Goal: Task Accomplishment & Management: Manage account settings

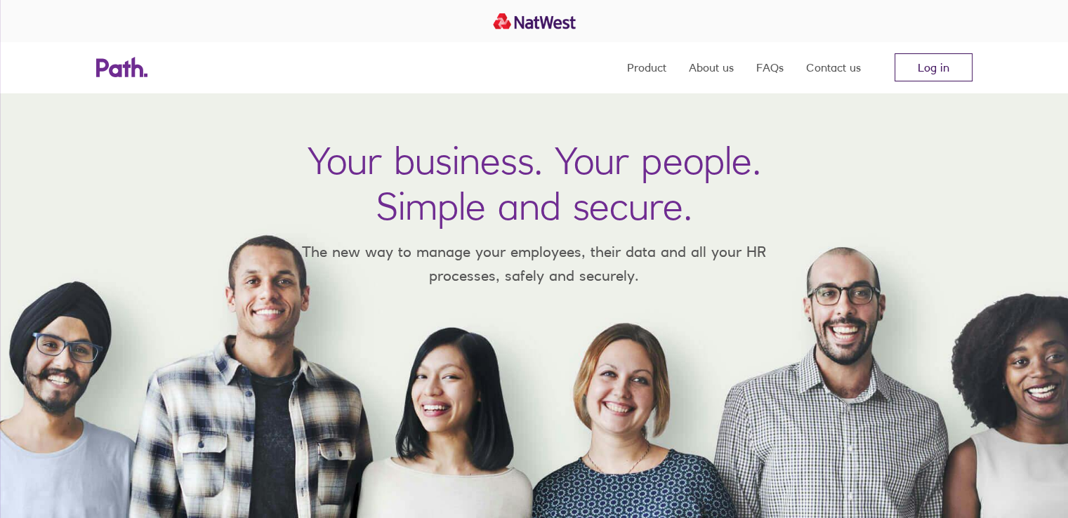
click at [913, 65] on link "Log in" at bounding box center [933, 67] width 78 height 28
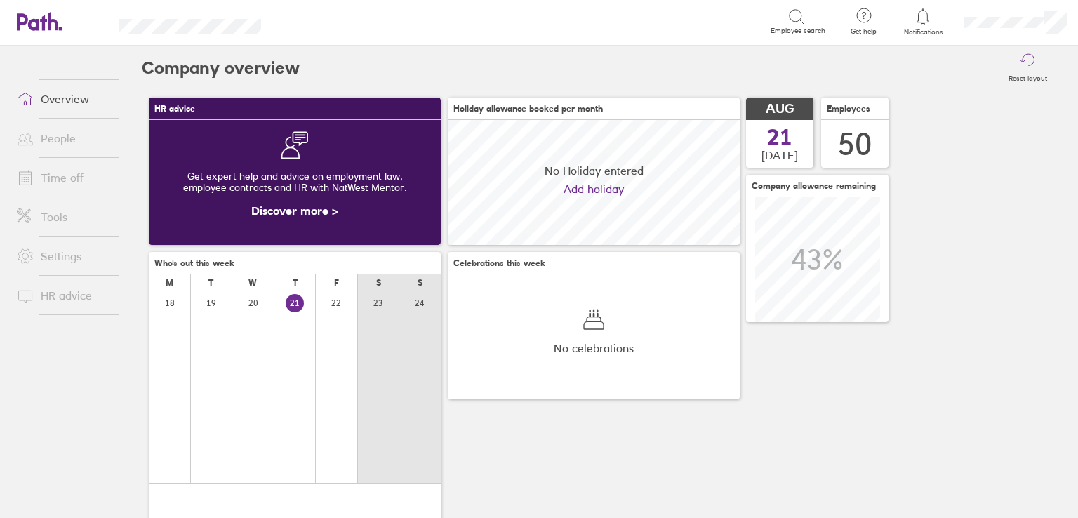
scroll to position [124, 292]
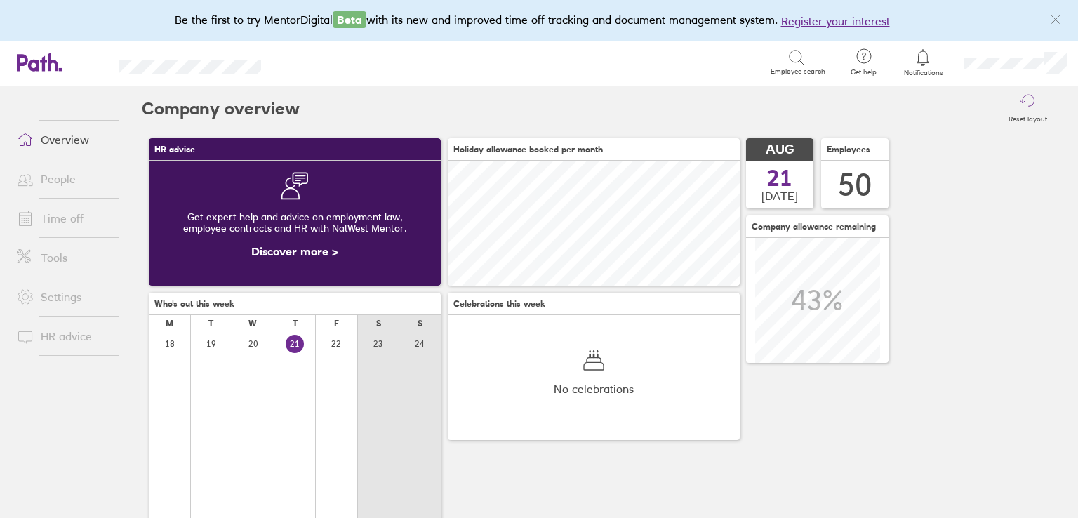
click at [65, 218] on link "Time off" at bounding box center [62, 218] width 113 height 28
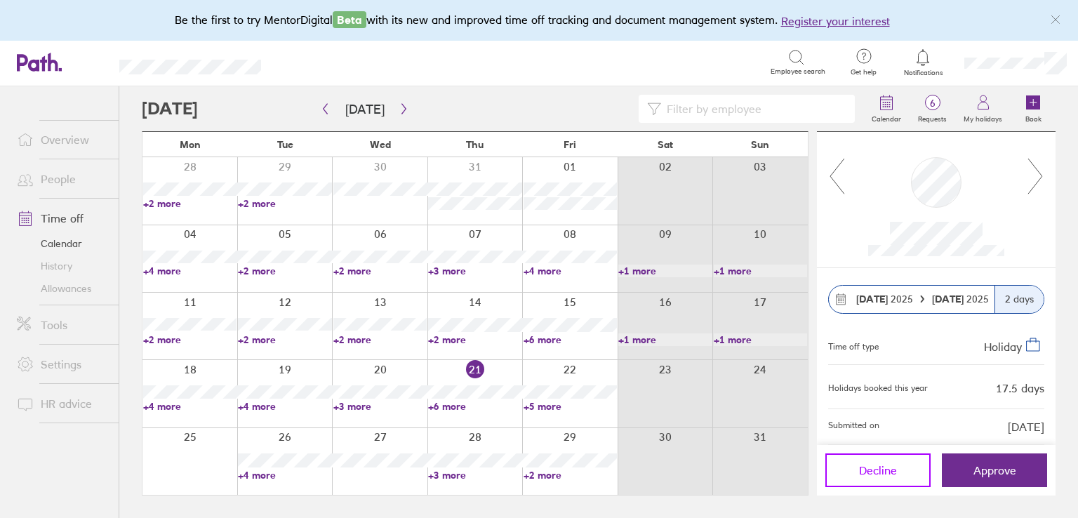
click at [866, 462] on button "Decline" at bounding box center [877, 470] width 105 height 34
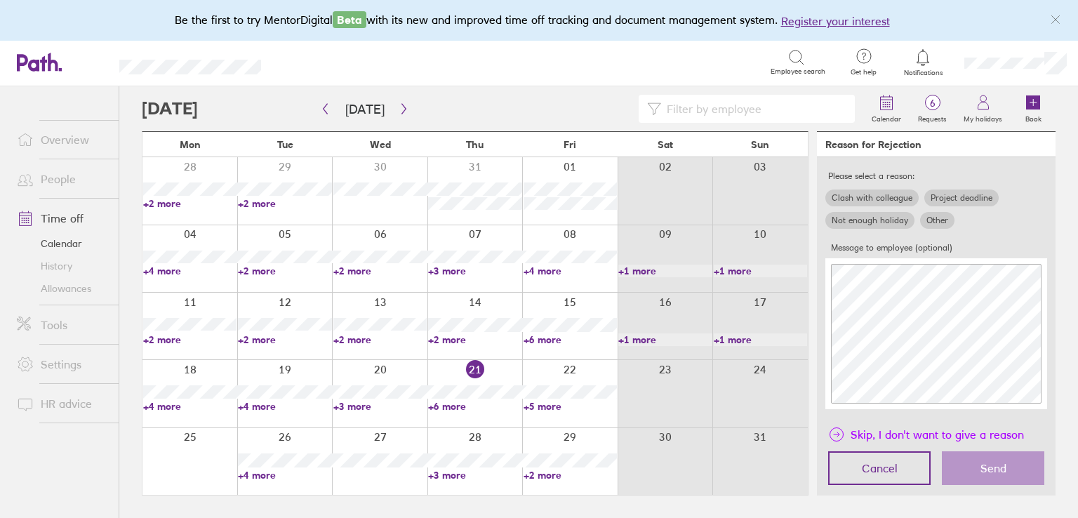
click at [870, 435] on span "Skip, I don't want to give a reason" at bounding box center [937, 434] width 173 height 22
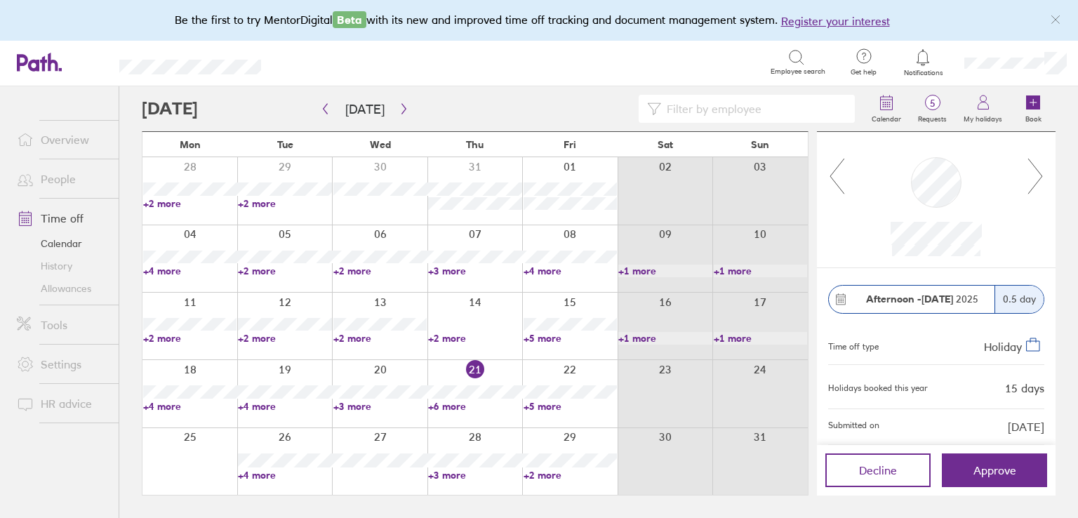
click at [442, 405] on link "+6 more" at bounding box center [474, 406] width 93 height 13
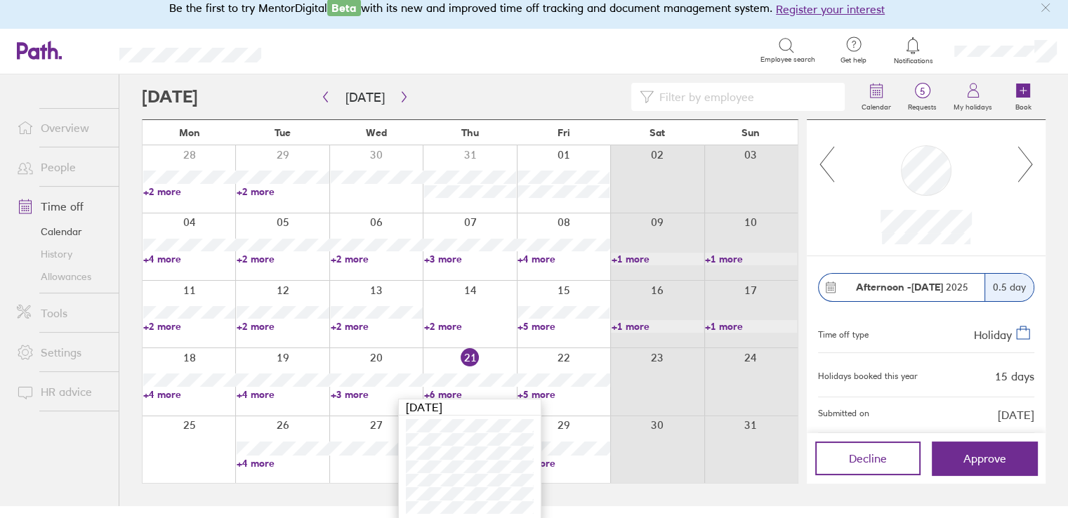
scroll to position [15, 0]
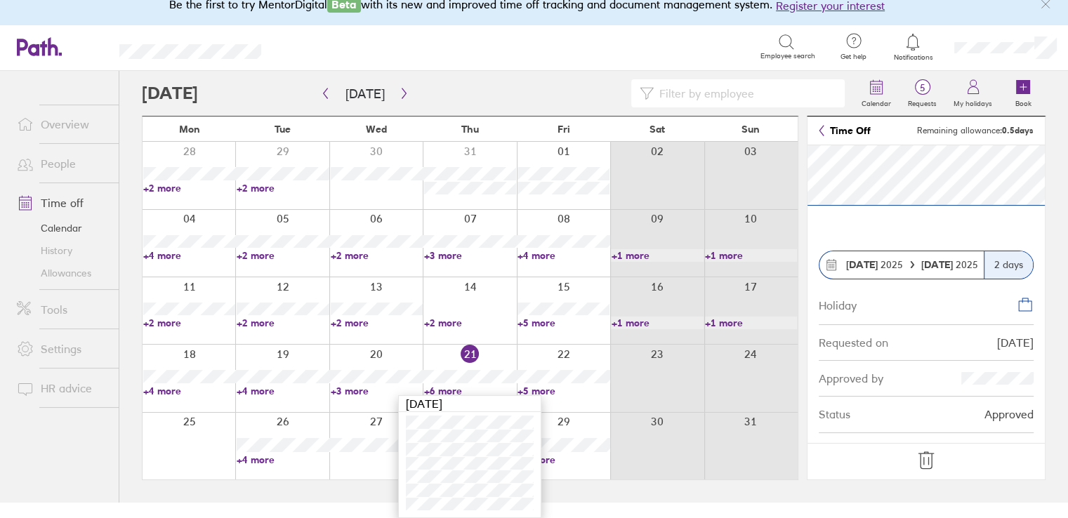
click at [929, 458] on icon at bounding box center [926, 460] width 22 height 22
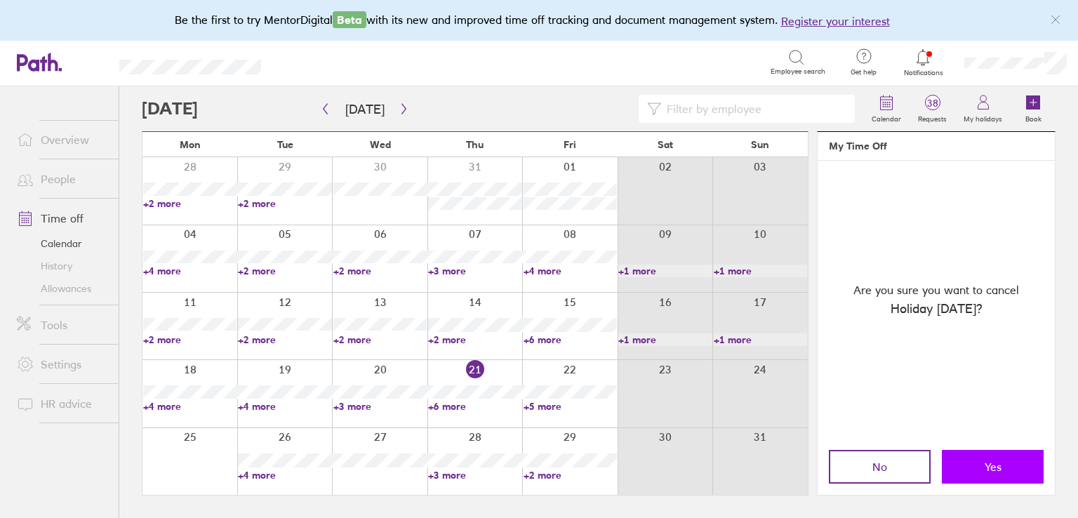
click at [990, 462] on span "Yes" at bounding box center [993, 466] width 17 height 13
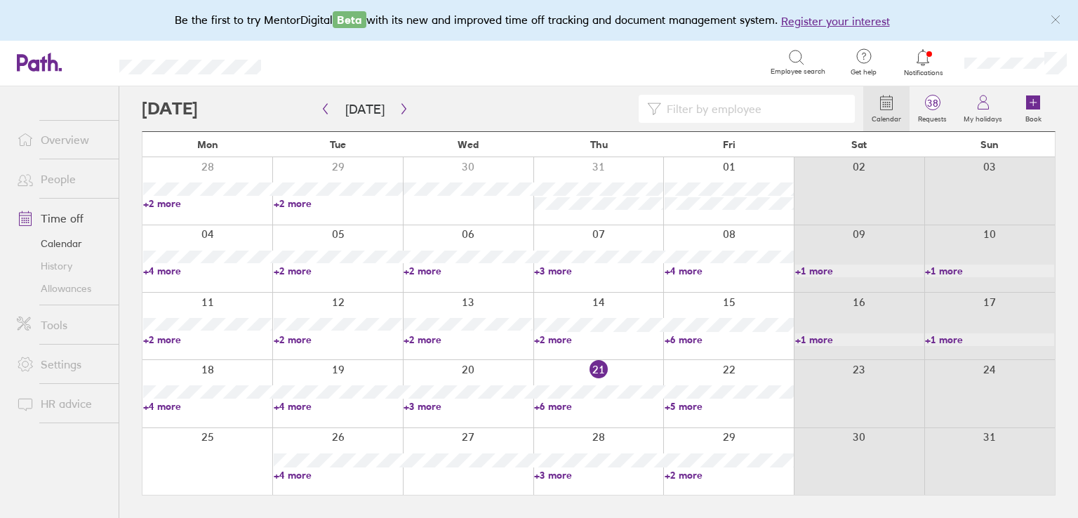
click at [684, 406] on link "+5 more" at bounding box center [729, 406] width 129 height 13
click at [546, 405] on link "+5 more" at bounding box center [598, 406] width 129 height 13
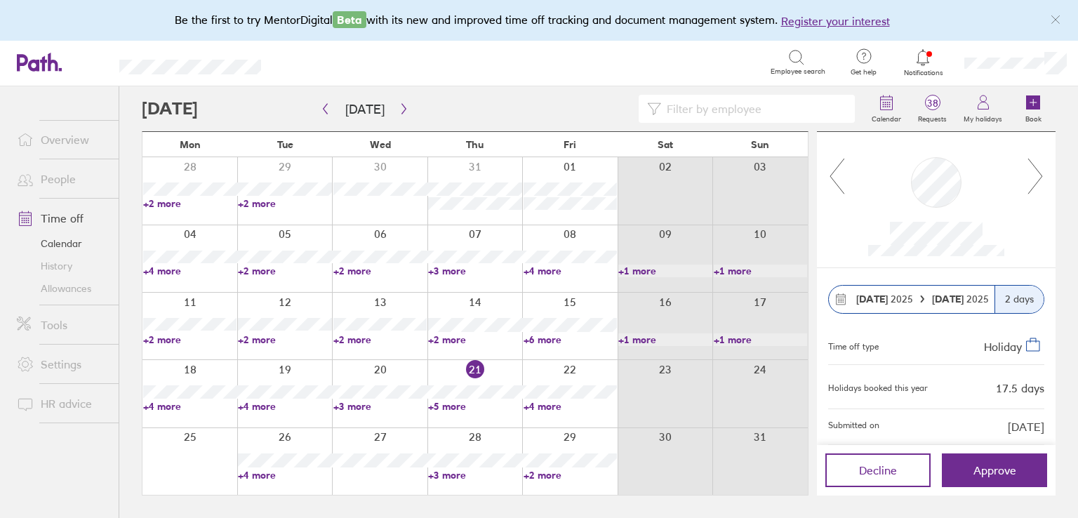
drag, startPoint x: 851, startPoint y: 474, endPoint x: 893, endPoint y: 367, distance: 114.7
click at [893, 367] on div "14 Aug 2025 15 Aug 2025 2 days Time off type Holiday Holidays booked this year …" at bounding box center [936, 314] width 239 height 364
click at [872, 467] on span "Decline" at bounding box center [878, 470] width 38 height 13
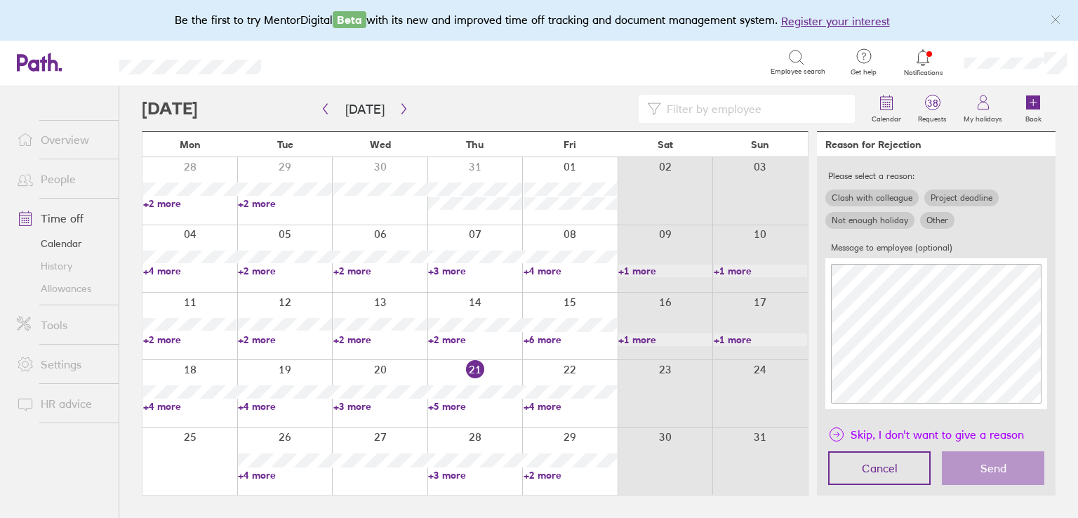
click at [881, 435] on span "Skip, I don't want to give a reason" at bounding box center [937, 434] width 173 height 22
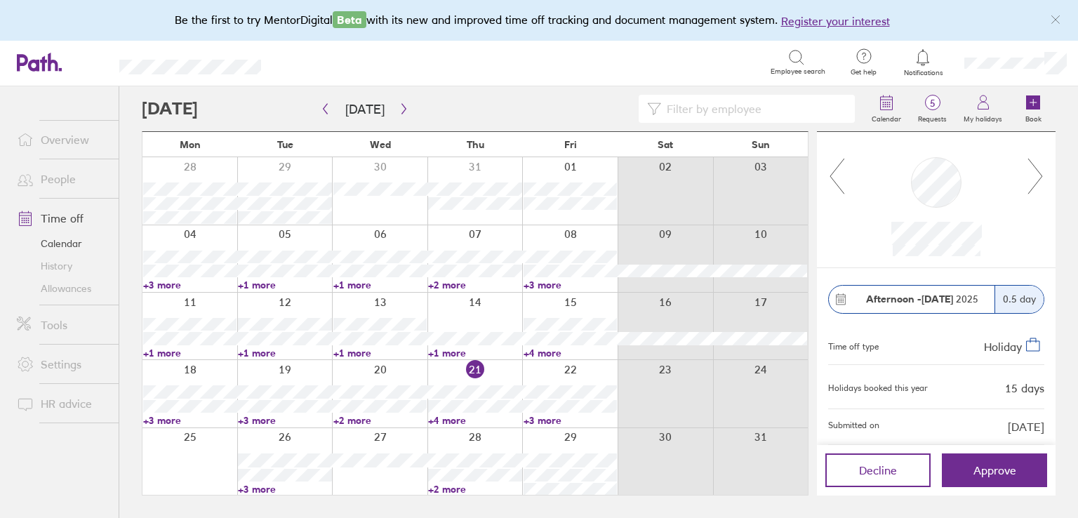
click at [267, 487] on link "+3 more" at bounding box center [284, 489] width 93 height 13
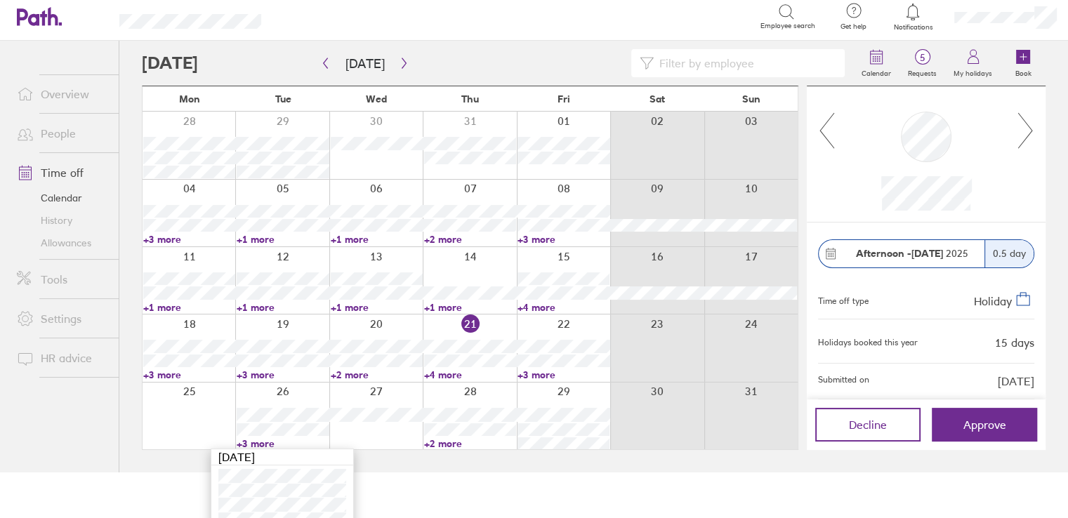
scroll to position [70, 0]
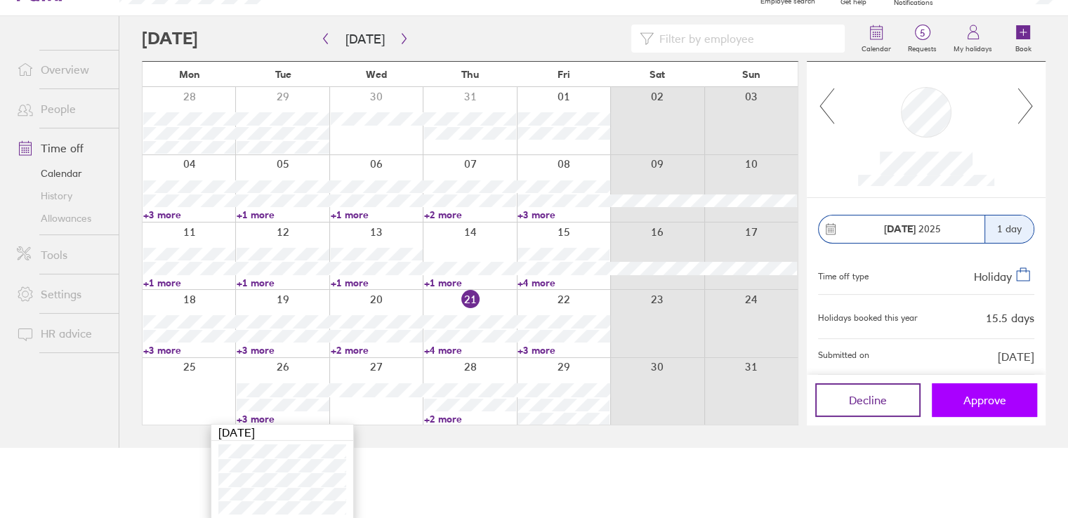
click at [964, 406] on button "Approve" at bounding box center [983, 400] width 105 height 34
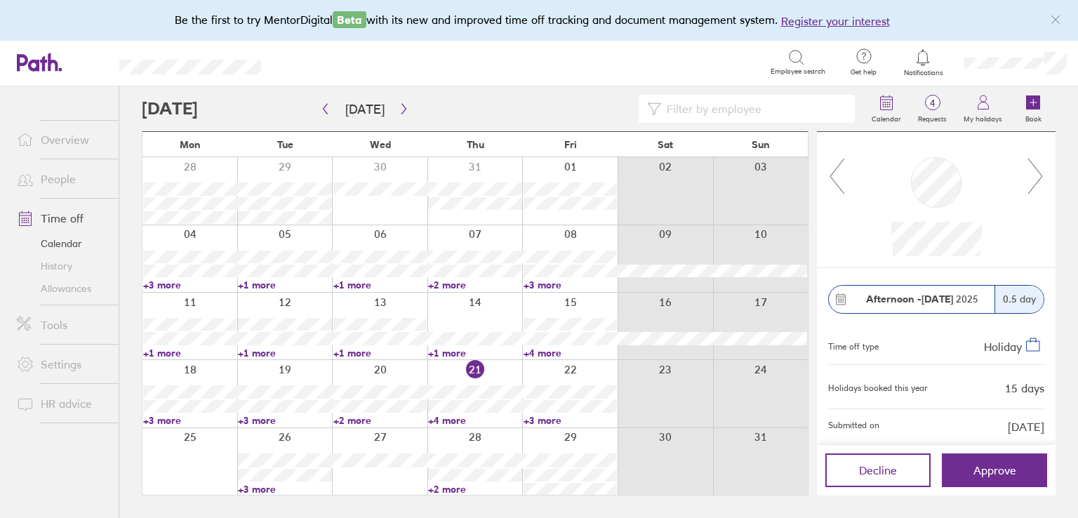
click at [455, 487] on link "+2 more" at bounding box center [474, 489] width 93 height 13
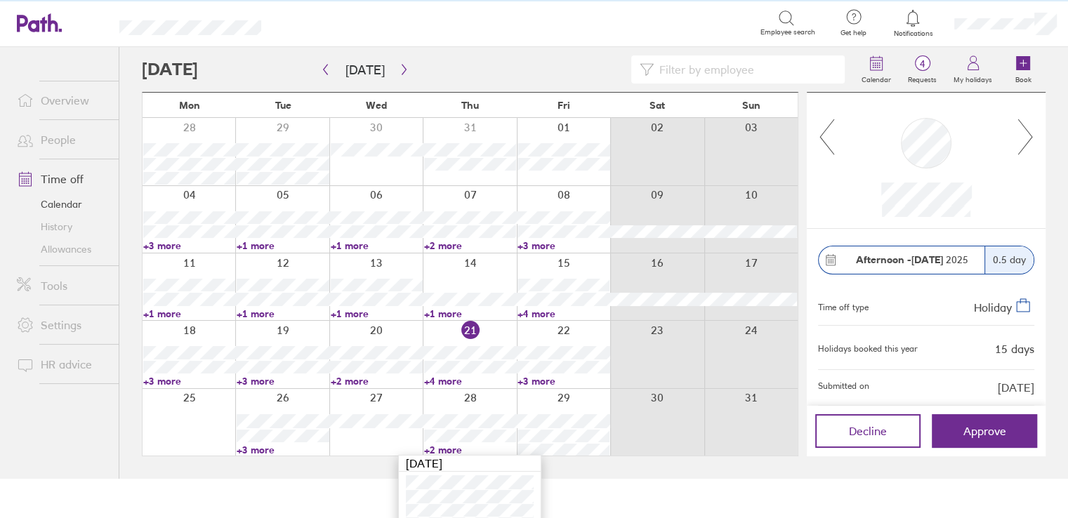
scroll to position [60, 0]
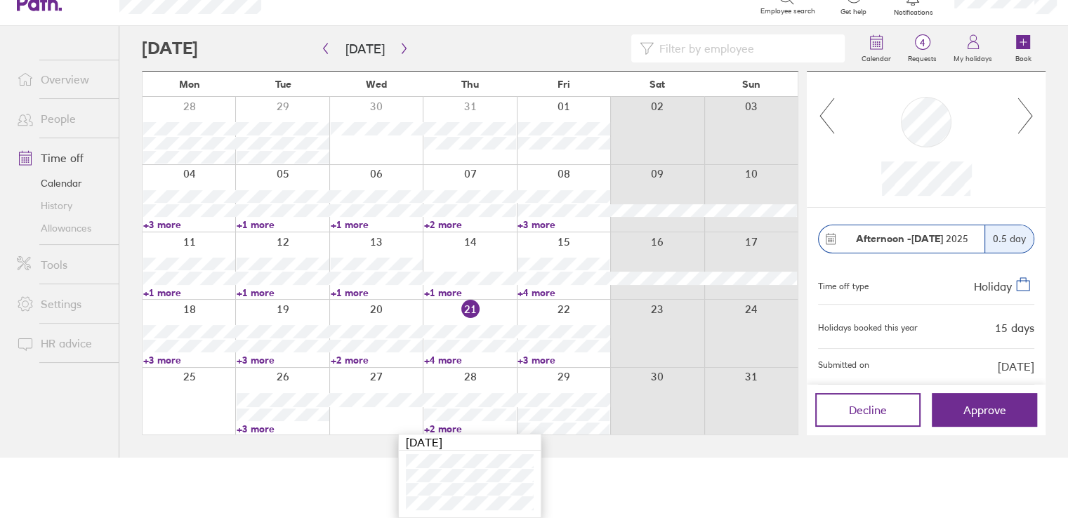
click at [310, 458] on html "Be the first to try MentorDigital Beta with its new and improved time off track…" at bounding box center [534, 199] width 1068 height 518
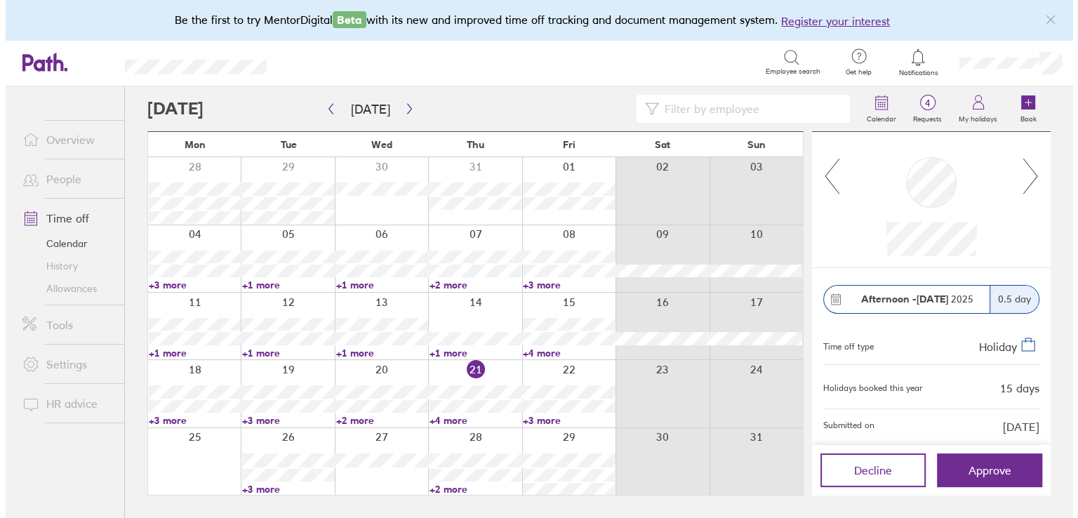
scroll to position [0, 0]
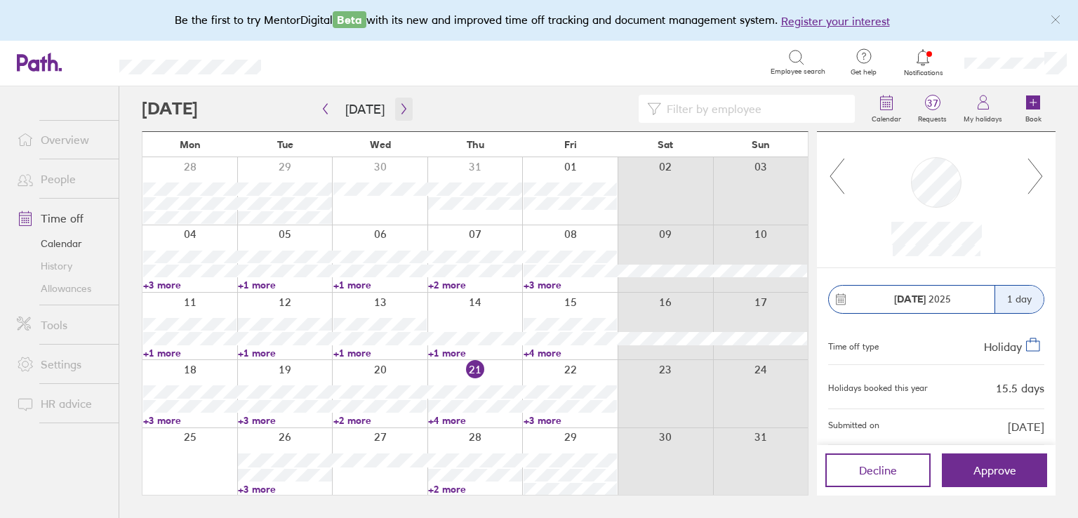
click at [404, 108] on icon "button" at bounding box center [404, 108] width 11 height 11
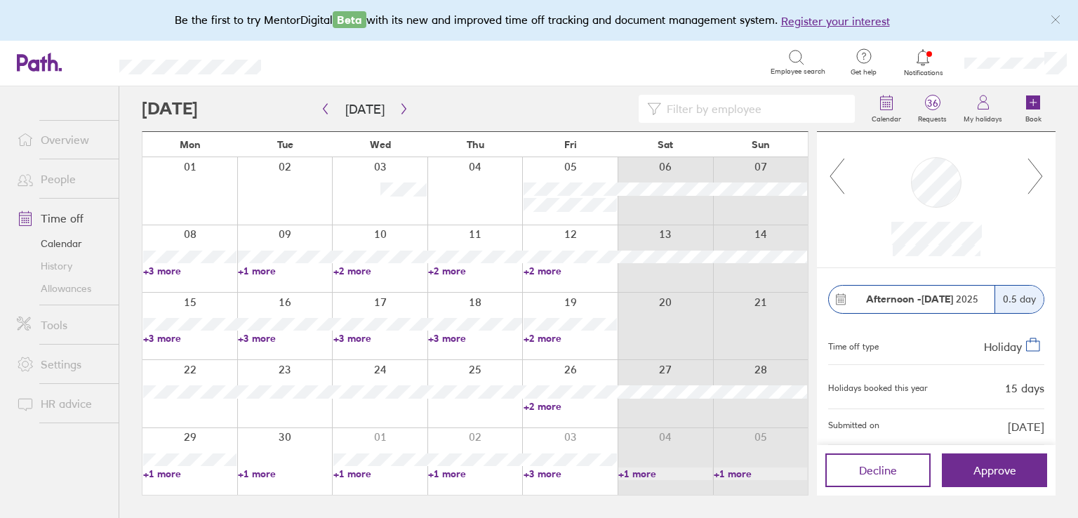
click at [910, 69] on span "Notifications" at bounding box center [924, 73] width 46 height 8
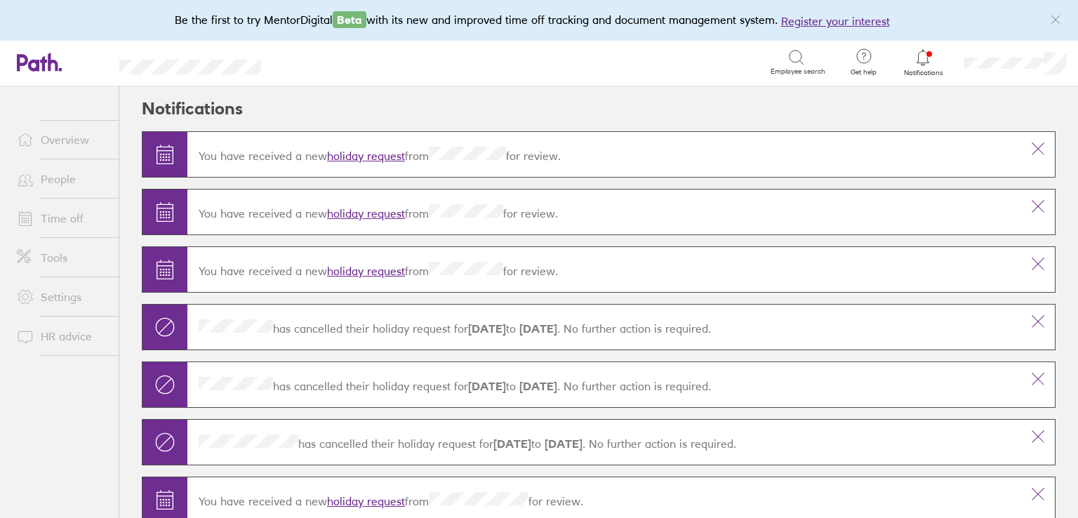
click at [59, 215] on link "Time off" at bounding box center [62, 218] width 113 height 28
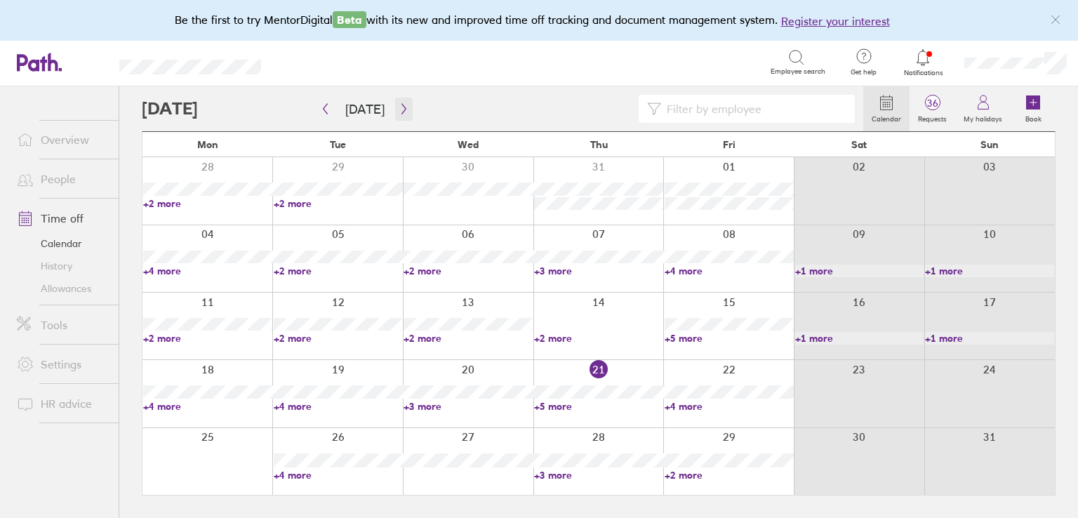
click at [401, 113] on icon "button" at bounding box center [404, 108] width 11 height 11
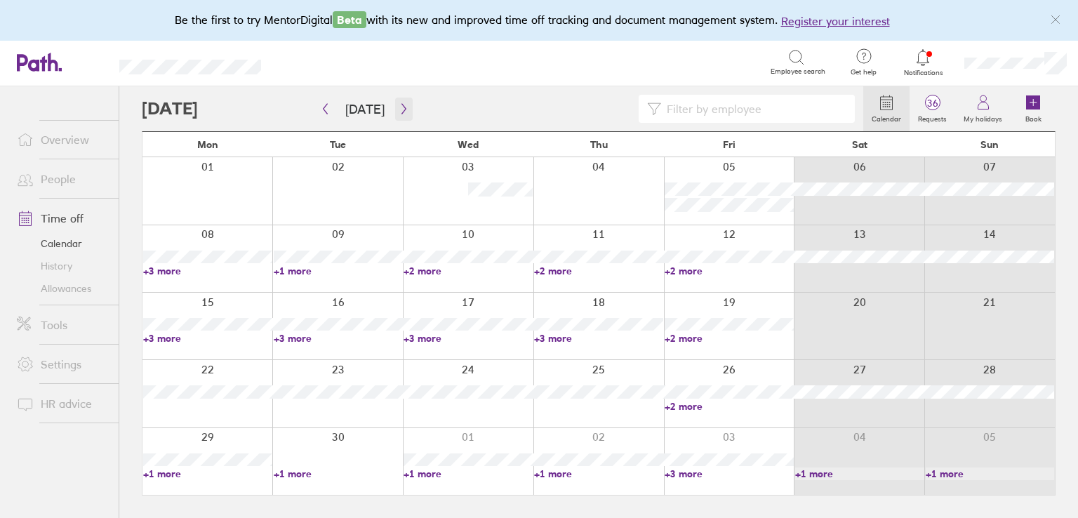
click at [398, 117] on button "button" at bounding box center [404, 109] width 18 height 23
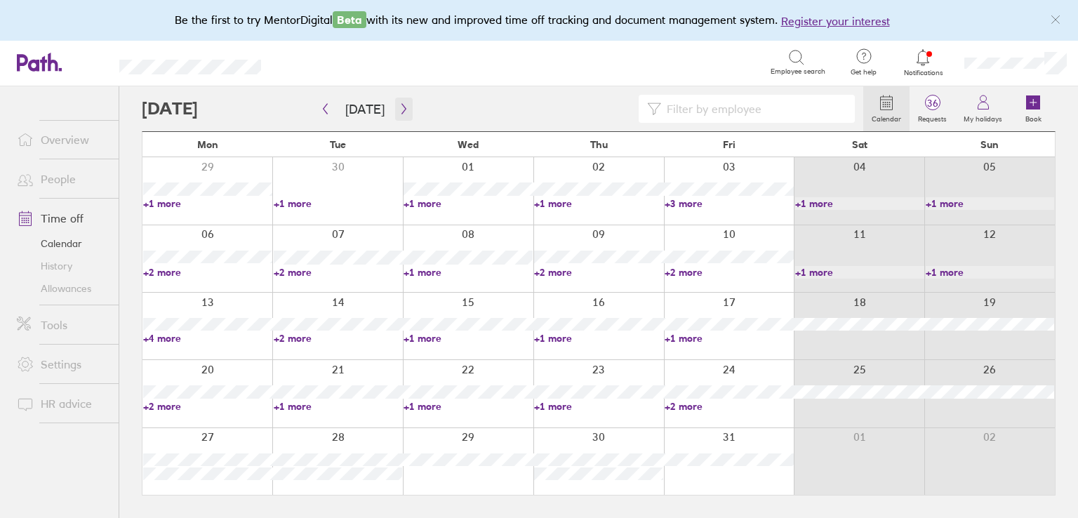
click at [396, 99] on button "button" at bounding box center [404, 109] width 18 height 23
